Goal: Task Accomplishment & Management: Use online tool/utility

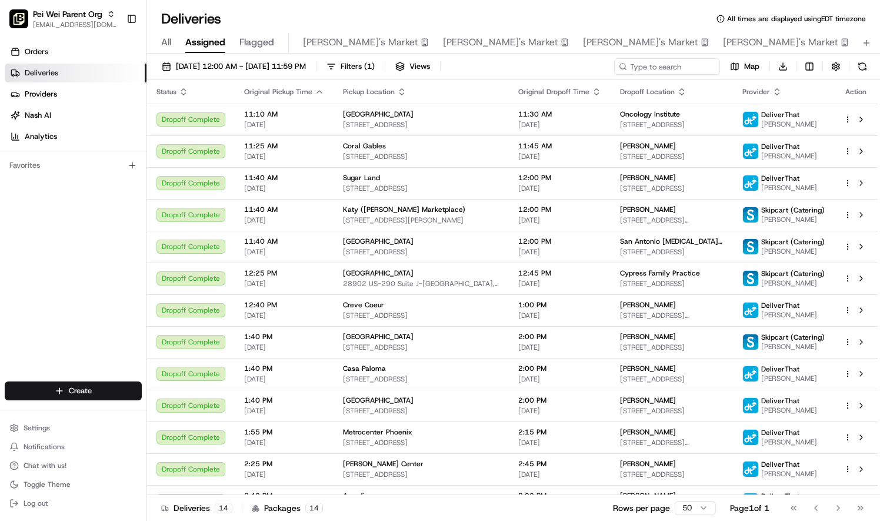
click at [60, 78] on link "Deliveries" at bounding box center [76, 73] width 142 height 19
click at [235, 68] on span "[DATE] 12:00 AM - [DATE] 11:59 PM" at bounding box center [241, 66] width 130 height 11
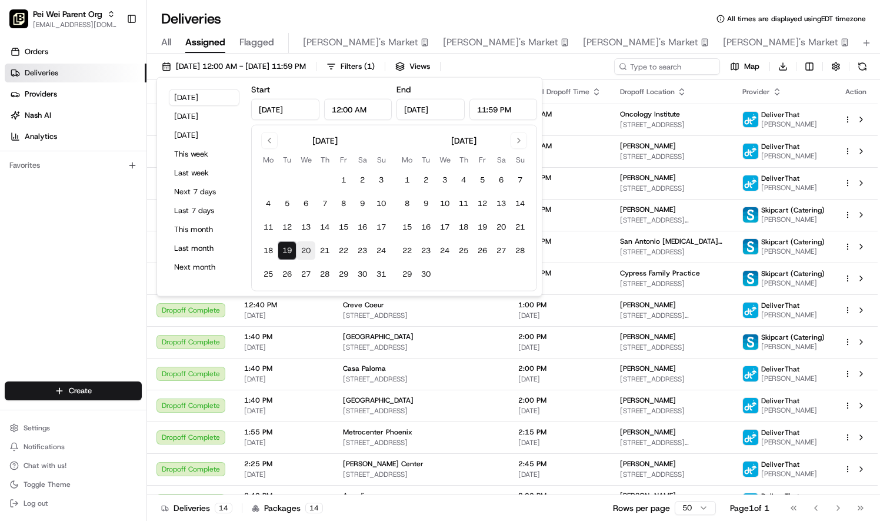
click at [306, 249] on button "20" at bounding box center [306, 250] width 19 height 19
type input "[DATE]"
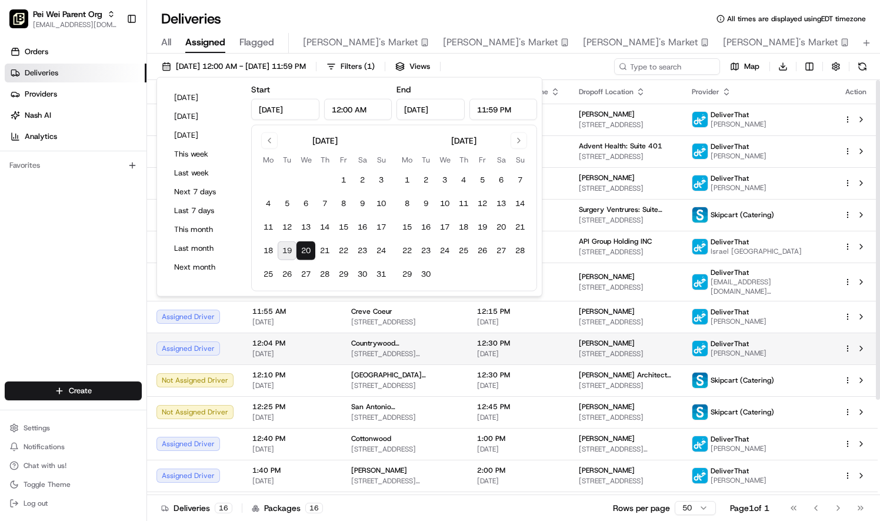
click at [535, 344] on span "12:30 PM" at bounding box center [518, 342] width 83 height 9
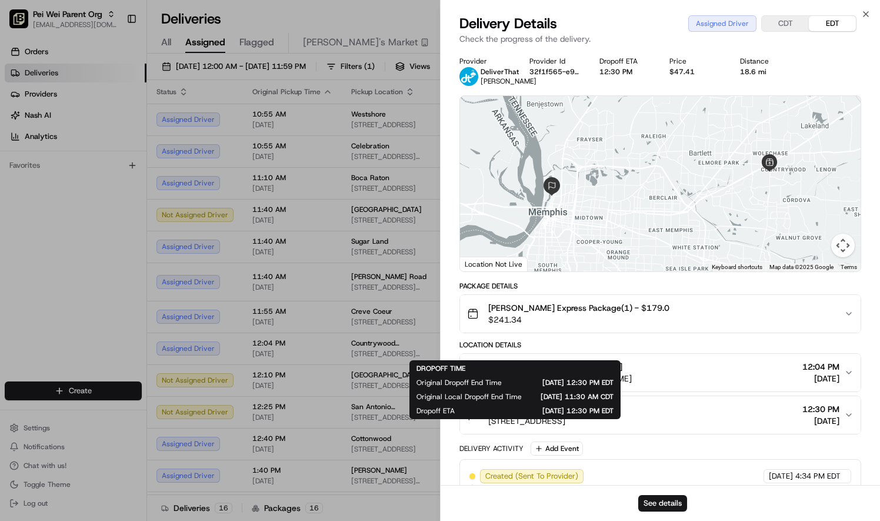
click at [349, 289] on div at bounding box center [440, 260] width 880 height 521
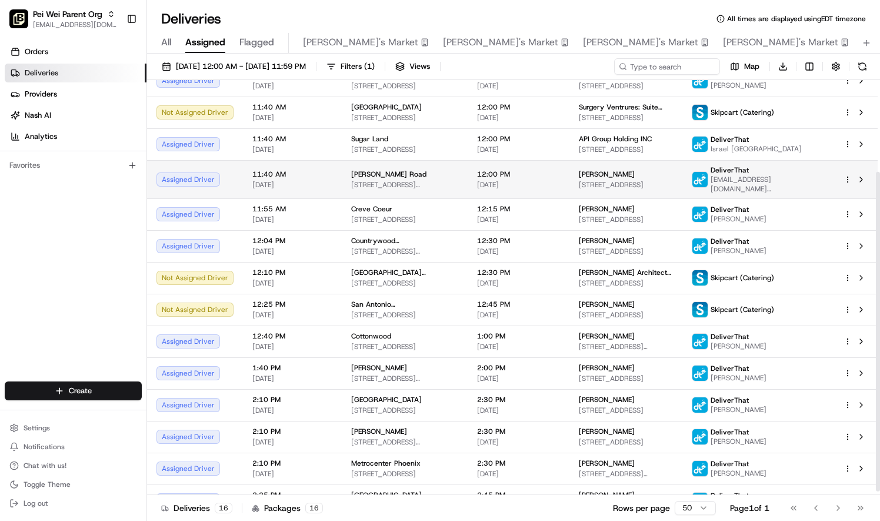
scroll to position [123, 0]
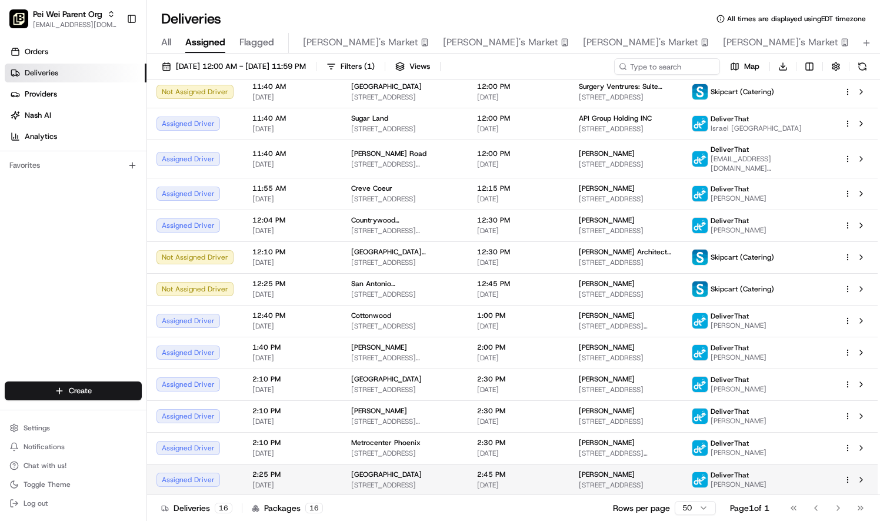
click at [845, 479] on html "[PERSON_NAME] Parent Org [EMAIL_ADDRESS][DOMAIN_NAME] Toggle Sidebar Orders Del…" at bounding box center [440, 260] width 880 height 521
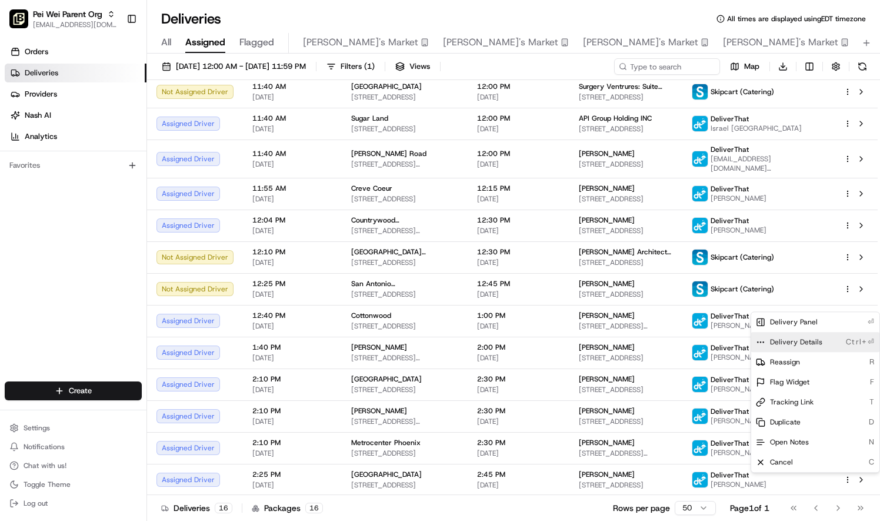
click at [827, 341] on div "Delivery Details Ctrl+⏎" at bounding box center [815, 342] width 128 height 20
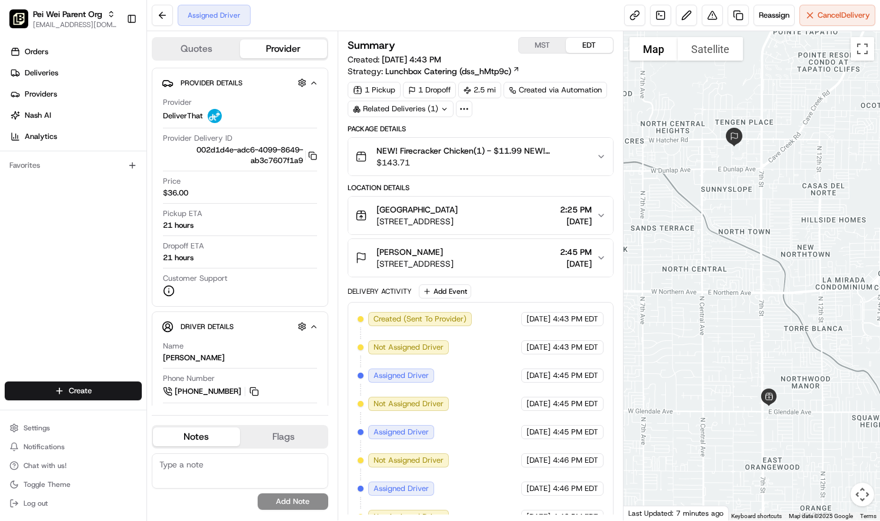
click at [578, 156] on span "$143.71" at bounding box center [482, 162] width 211 height 12
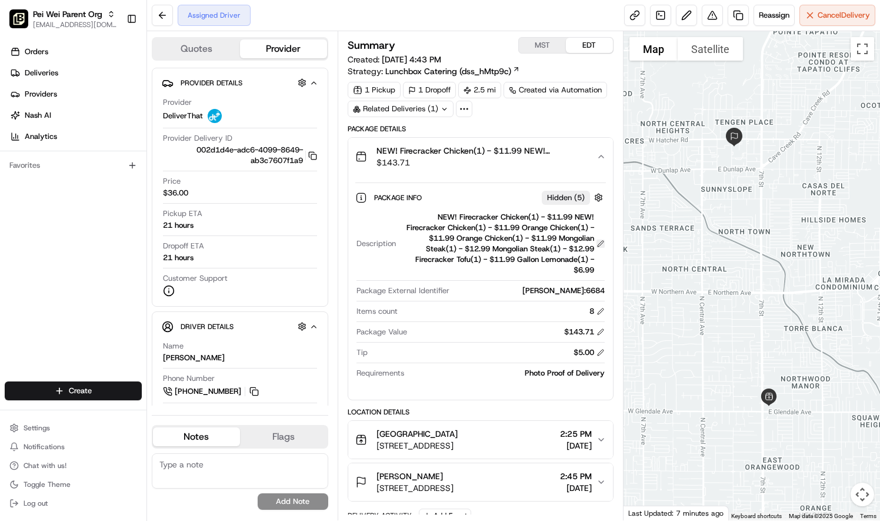
click at [601, 241] on button at bounding box center [601, 243] width 8 height 8
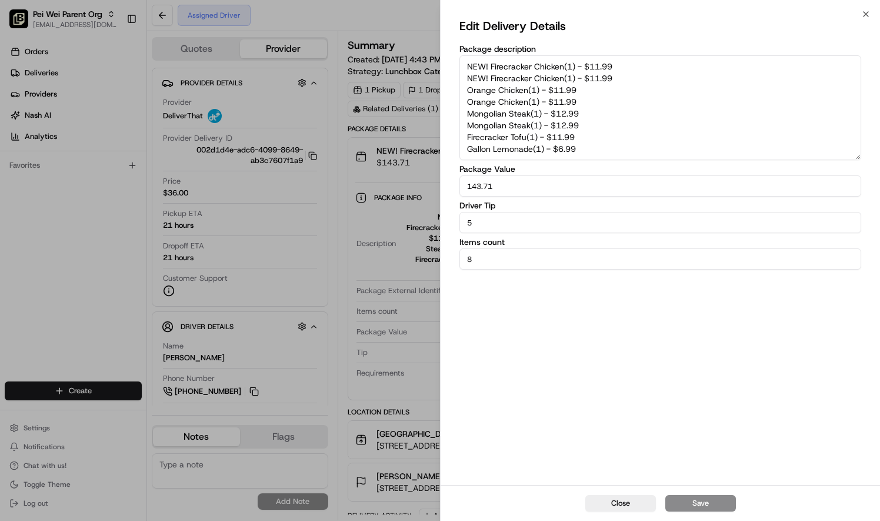
drag, startPoint x: 587, startPoint y: 148, endPoint x: 466, endPoint y: 67, distance: 145.4
click at [466, 67] on textarea "NEW! Firecracker Chicken(1) - $11.99 NEW! Firecracker Chicken(1) - $11.99 Orang…" at bounding box center [660, 107] width 402 height 105
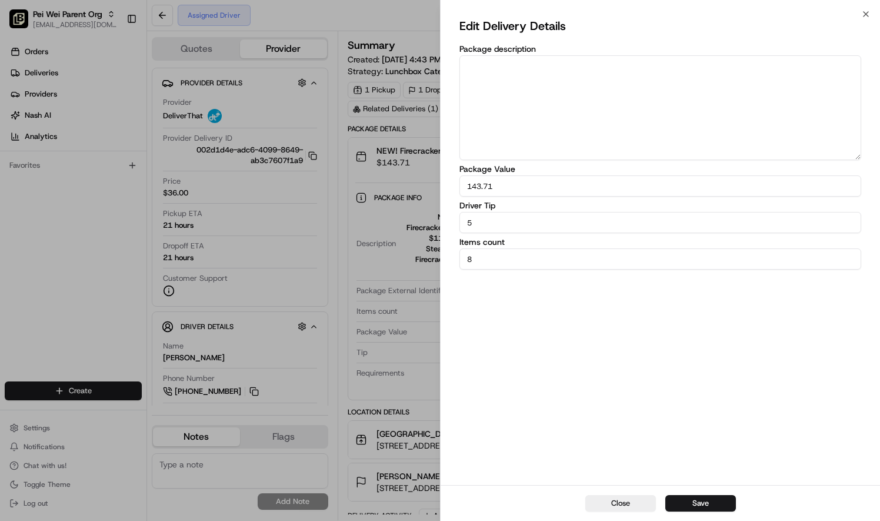
paste textarea "Maricopa pulmonary consultants 9225 N 3rd St # 205, phoenix, AZ 85020"
click at [639, 65] on textarea "Maricopa pulmonary consultants 9225 N 3rd St # 205, phoenix, AZ 85020" at bounding box center [660, 107] width 402 height 105
click at [648, 65] on textarea "Maricopa pulmonary consultants 9225 N 3rd St # 205, phoenix, AZ 85020" at bounding box center [660, 107] width 402 height 105
click at [664, 98] on textarea "Maricopa pulmonary consultants 9225 N 3rd Suite # 205, phoenix, AZ 85020" at bounding box center [660, 107] width 402 height 105
type textarea "Maricopa pulmonary consultants 9225 N 3rd Suite # 205, phoenix, AZ 85020"
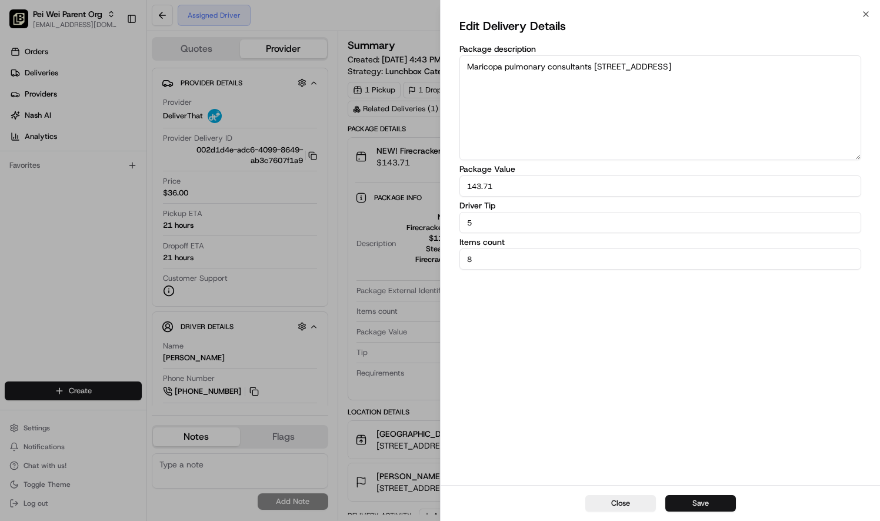
click at [700, 504] on button "Save" at bounding box center [700, 503] width 71 height 16
